Goal: Navigation & Orientation: Find specific page/section

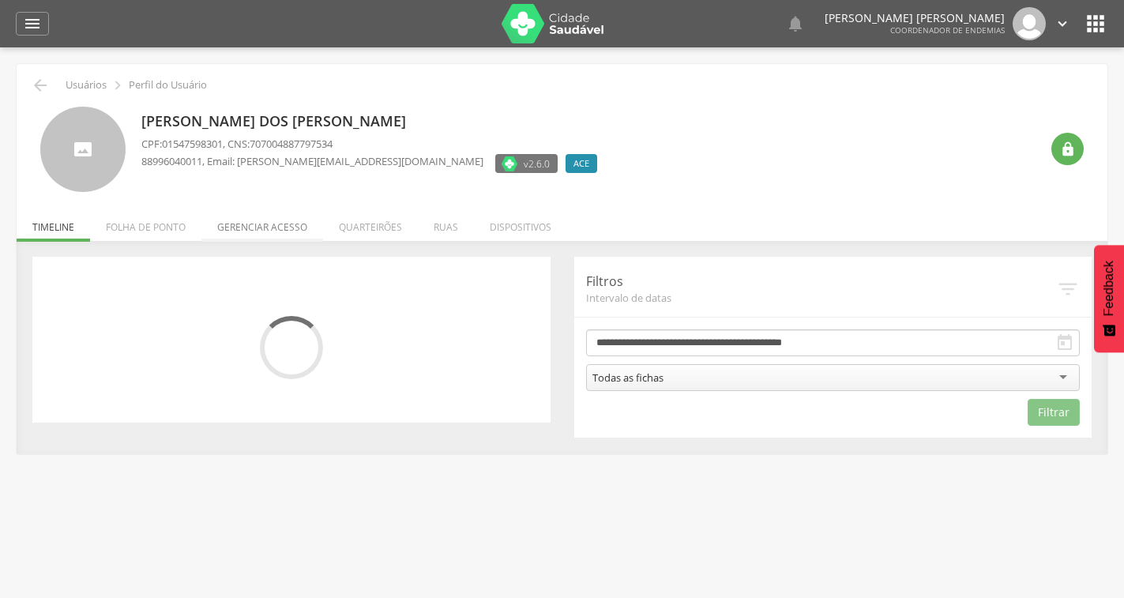
click at [256, 217] on li "Gerenciar acesso" at bounding box center [262, 223] width 122 height 37
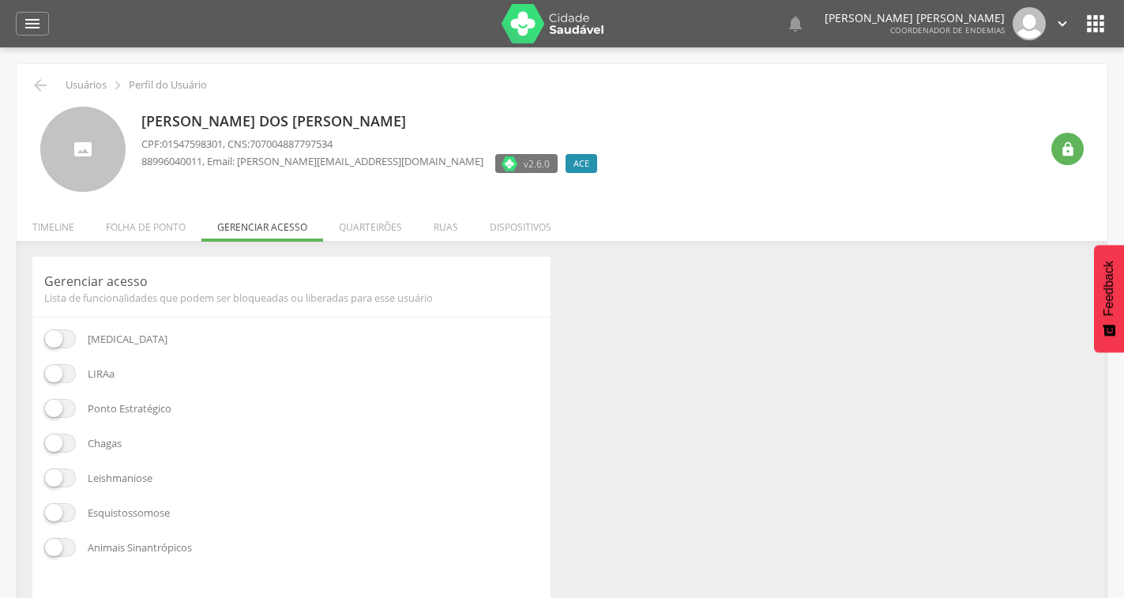
click at [50, 373] on span at bounding box center [60, 373] width 32 height 19
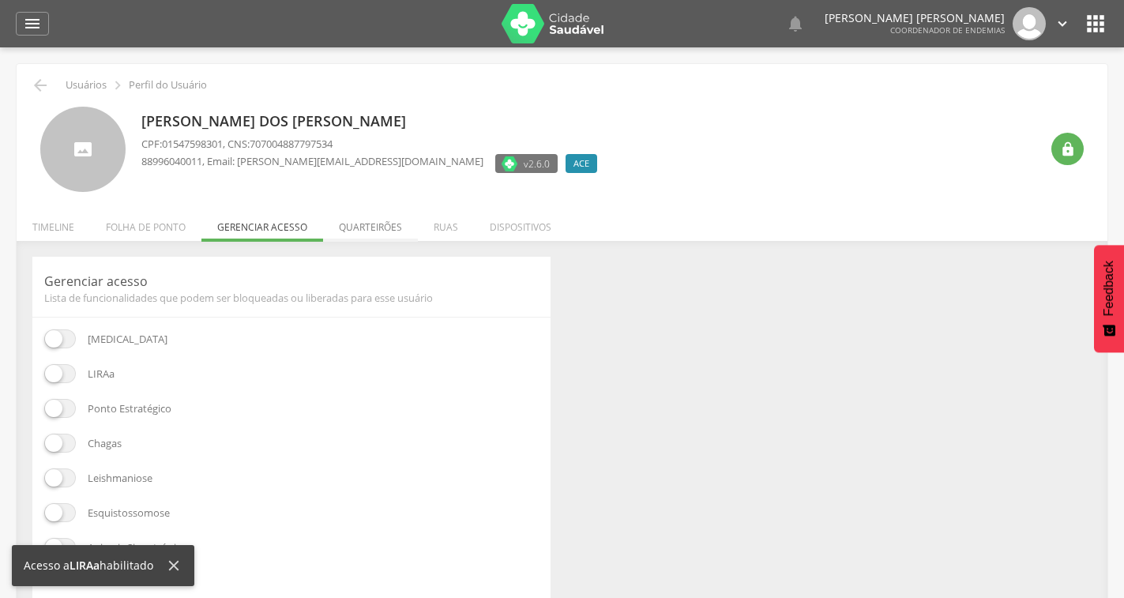
click at [392, 224] on li "Quarteirões" at bounding box center [370, 223] width 95 height 37
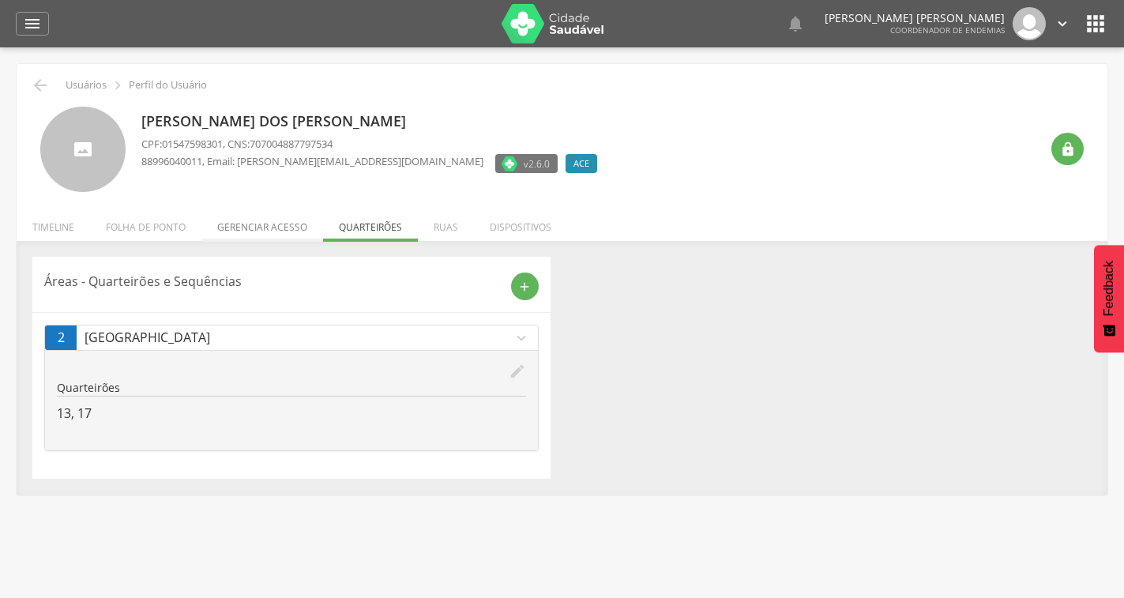
click at [263, 224] on li "Gerenciar acesso" at bounding box center [262, 223] width 122 height 37
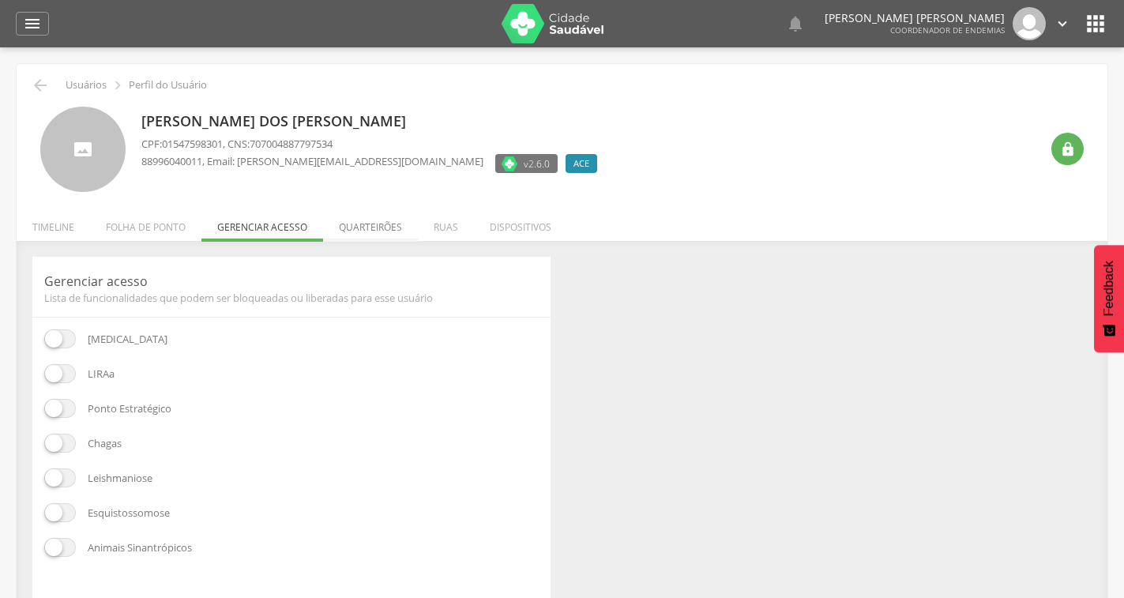
click at [363, 230] on li "Quarteirões" at bounding box center [370, 223] width 95 height 37
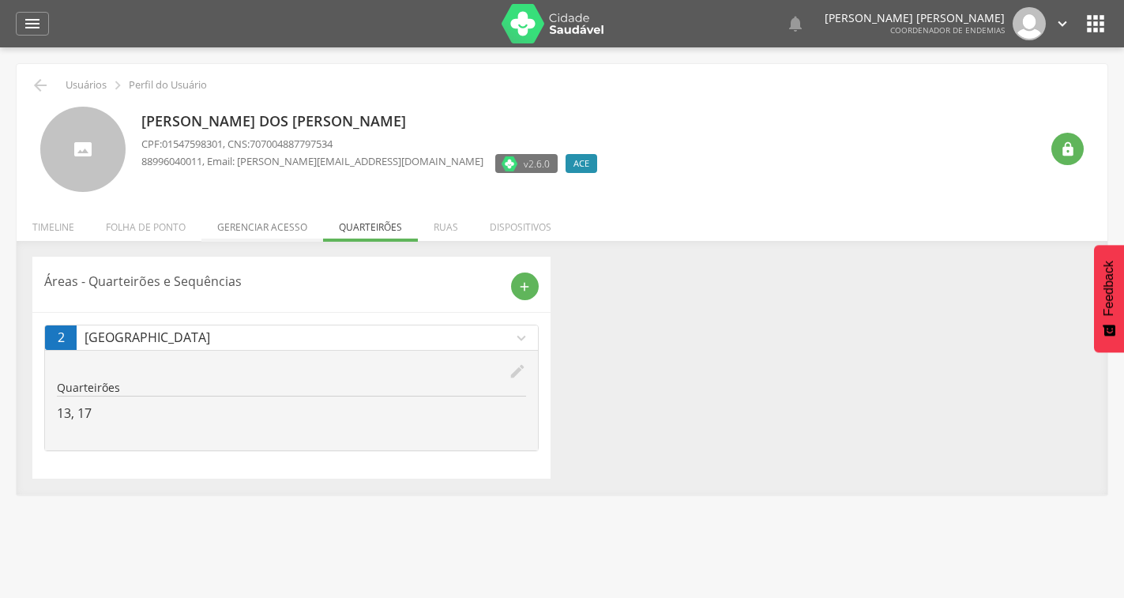
click at [251, 234] on li "Gerenciar acesso" at bounding box center [262, 223] width 122 height 37
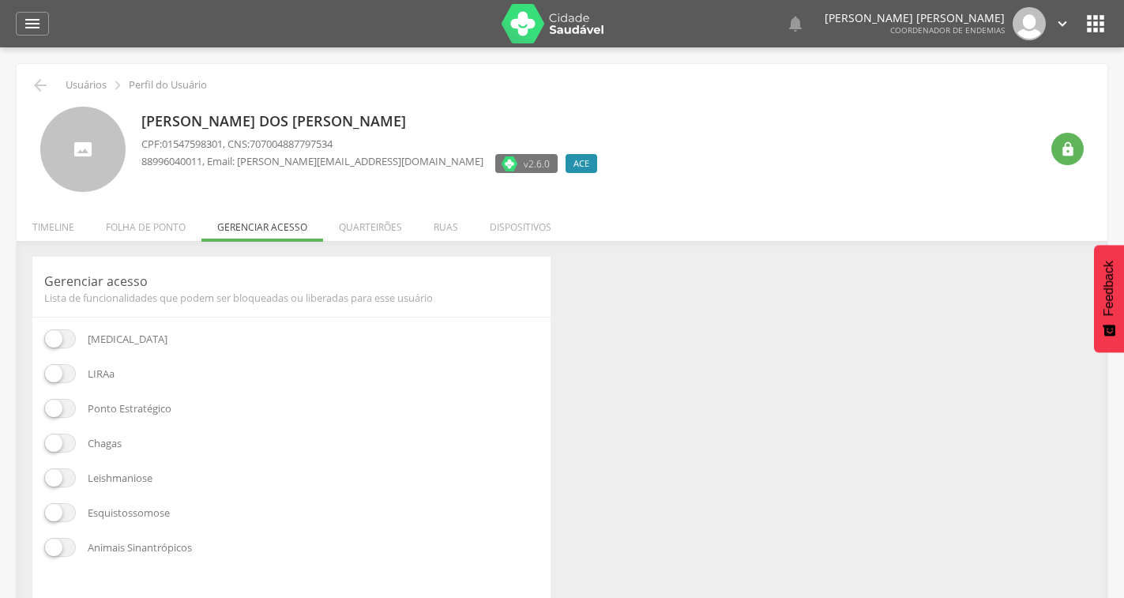
click at [365, 246] on div "**********" at bounding box center [562, 432] width 1091 height 383
click at [367, 236] on li "Quarteirões" at bounding box center [370, 223] width 95 height 37
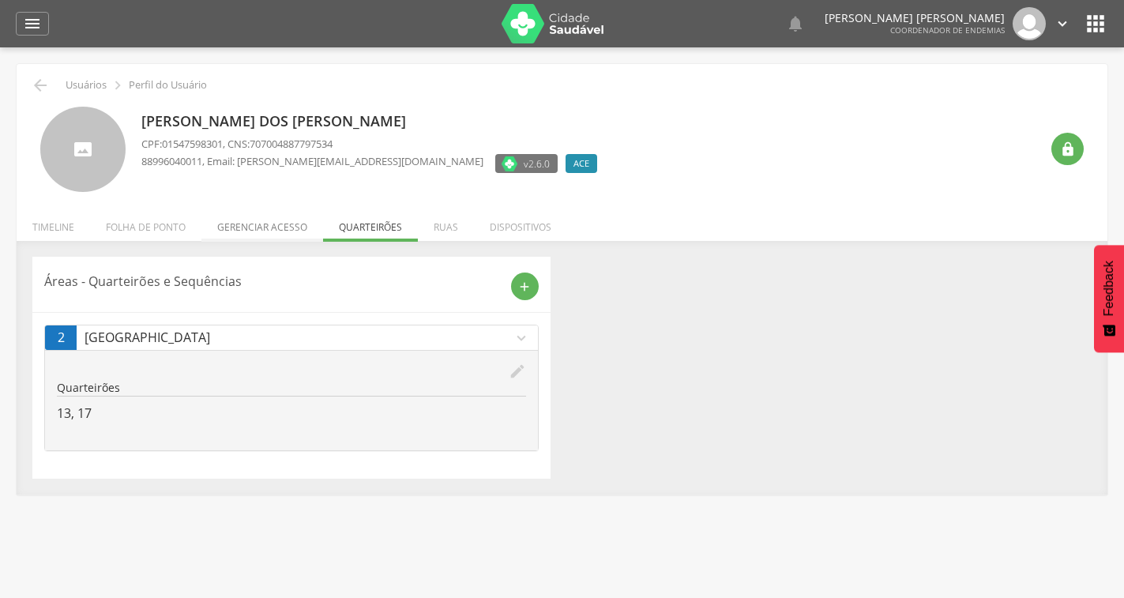
click at [306, 237] on li "Gerenciar acesso" at bounding box center [262, 223] width 122 height 37
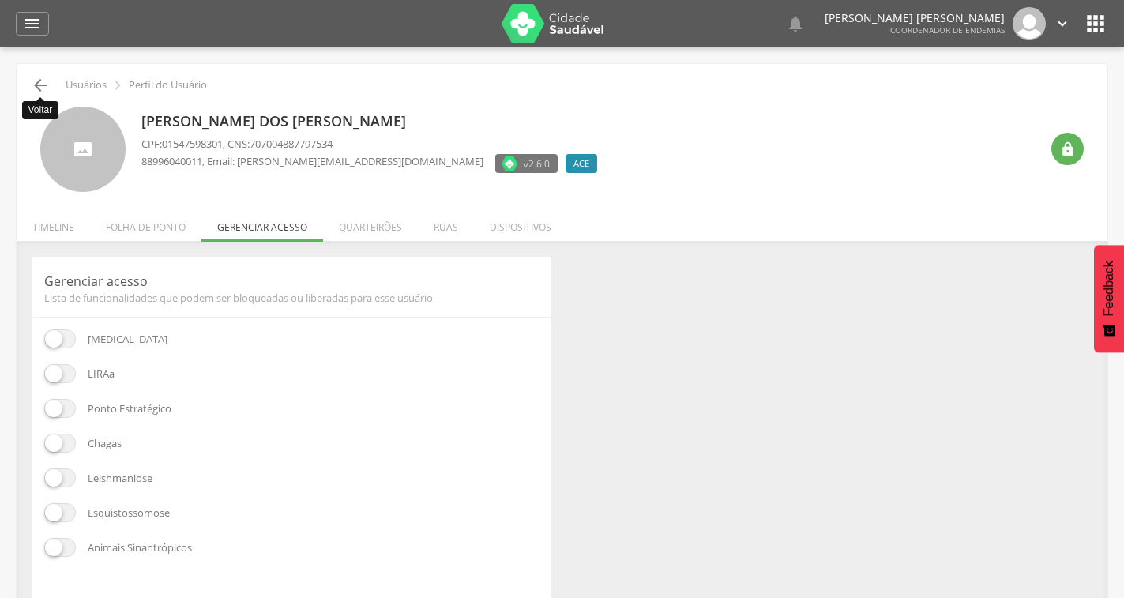
click at [34, 77] on icon "" at bounding box center [40, 85] width 19 height 19
